Goal: Understand process/instructions

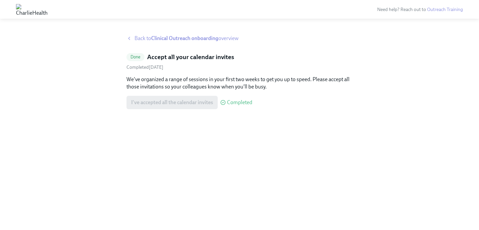
click at [176, 40] on strong "Clinical Outreach onboarding" at bounding box center [184, 38] width 67 height 6
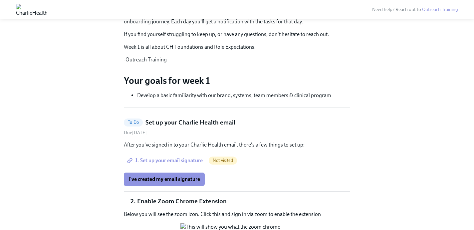
scroll to position [152, 0]
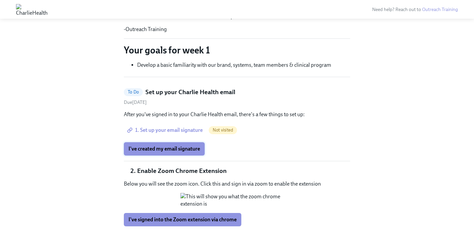
click at [187, 147] on span "I've created my email signature" at bounding box center [165, 148] width 72 height 7
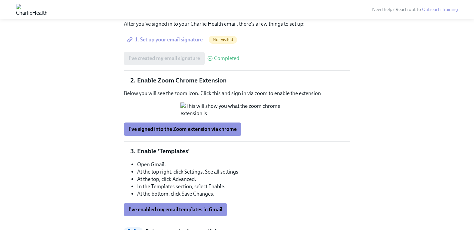
scroll to position [249, 0]
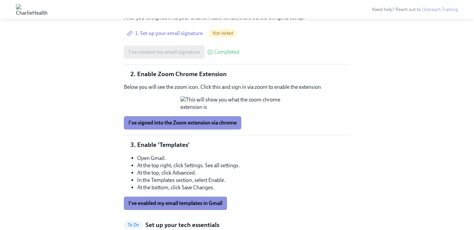
click at [221, 126] on span "I've signed into the Zoom extension via chrome" at bounding box center [183, 122] width 108 height 7
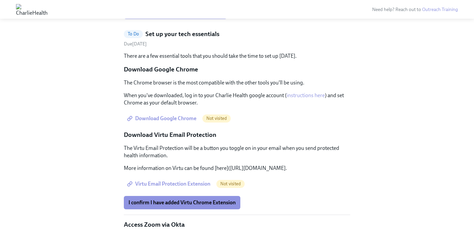
scroll to position [439, 0]
click at [198, 16] on span "I've enabled my email templates in Gmail" at bounding box center [176, 12] width 94 height 7
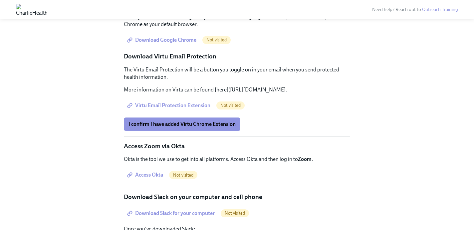
scroll to position [519, 0]
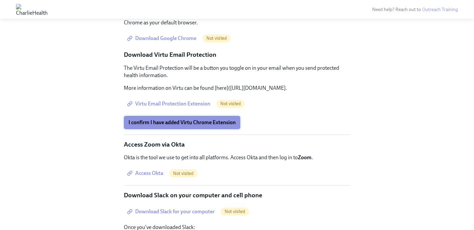
click at [202, 126] on span "I confirm I have added Virtu Chrome Extension" at bounding box center [182, 122] width 107 height 7
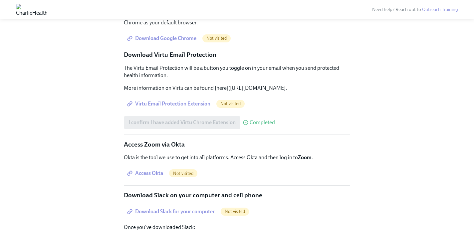
click at [159, 42] on span "Download Google Chrome" at bounding box center [163, 38] width 68 height 7
click at [188, 107] on span "Virtu Email Protection Extension" at bounding box center [170, 103] width 82 height 7
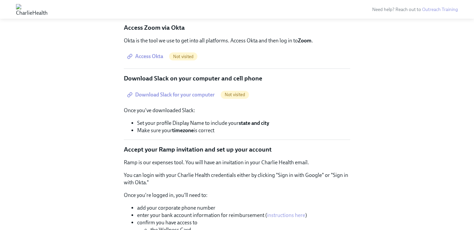
scroll to position [637, 0]
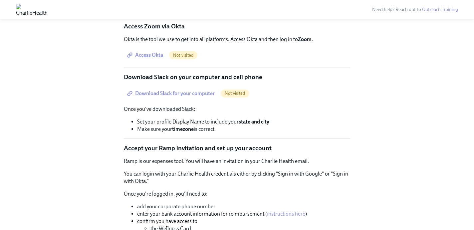
click at [152, 58] on span "Access Okta" at bounding box center [146, 55] width 35 height 7
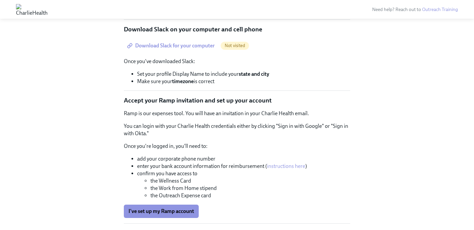
scroll to position [686, 0]
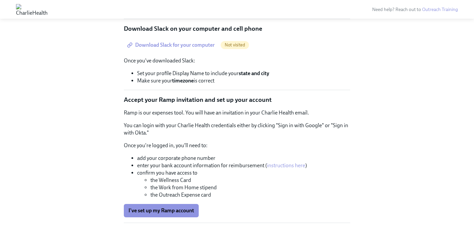
click at [198, 48] on span "Download Slack for your computer" at bounding box center [172, 45] width 86 height 7
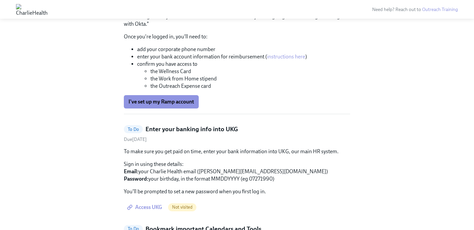
scroll to position [800, 0]
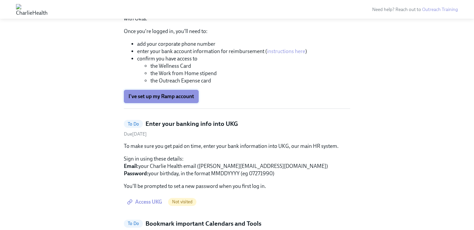
click at [174, 100] on span "I've set up my Ramp account" at bounding box center [162, 96] width 66 height 7
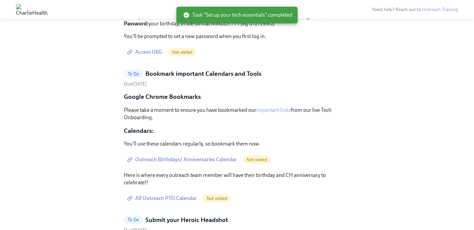
scroll to position [499, 0]
click at [157, 55] on span "Access UKG" at bounding box center [146, 52] width 34 height 7
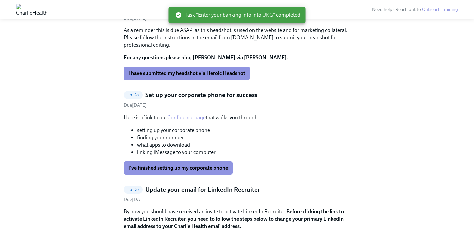
scroll to position [511, 0]
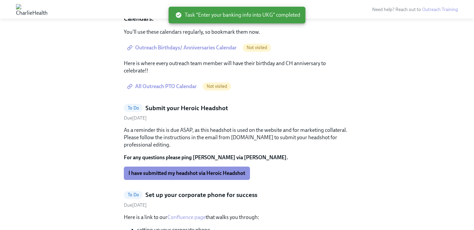
click at [216, 51] on span "Outreach Birthdays/ Anniversaries Calendar" at bounding box center [183, 47] width 108 height 7
click at [184, 90] on span "All Outreach PTO Calendar" at bounding box center [163, 86] width 68 height 7
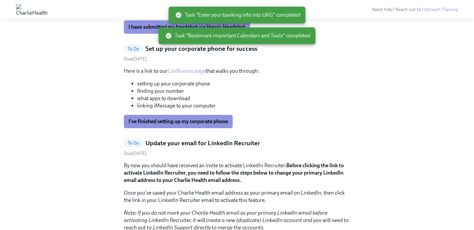
click at [349, 109] on div "Here is a link to our Confluence page that walks you through: setting up your c…" at bounding box center [237, 88] width 227 height 42
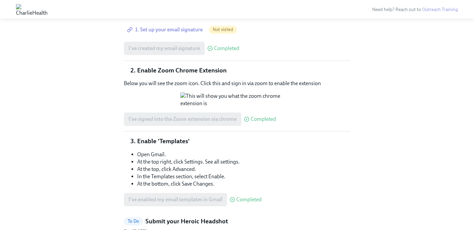
scroll to position [160, 0]
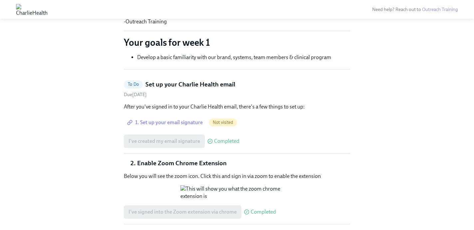
click at [194, 124] on span "1. Set up your email signature" at bounding box center [166, 122] width 74 height 7
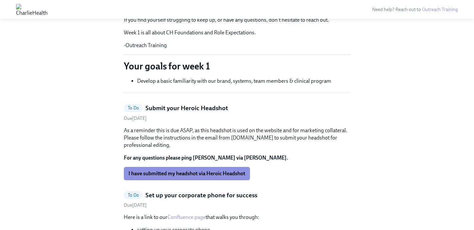
scroll to position [164, 0]
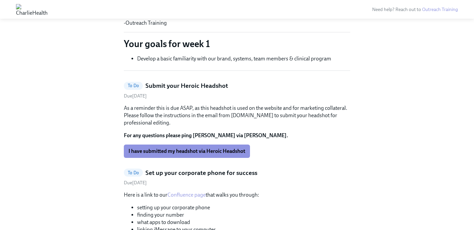
scroll to position [159, 0]
click at [203, 153] on span "I have submitted my headshot via Heroic Headshot" at bounding box center [187, 150] width 117 height 7
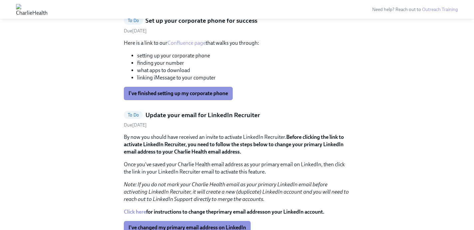
scroll to position [144, 0]
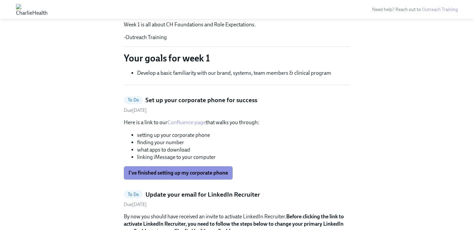
click at [201, 122] on link "Confluence page" at bounding box center [187, 122] width 38 height 6
click at [209, 173] on span "I've finished setting up my corporate phone" at bounding box center [179, 172] width 100 height 7
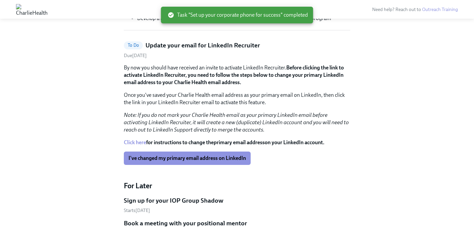
scroll to position [237, 0]
